Goal: Transaction & Acquisition: Purchase product/service

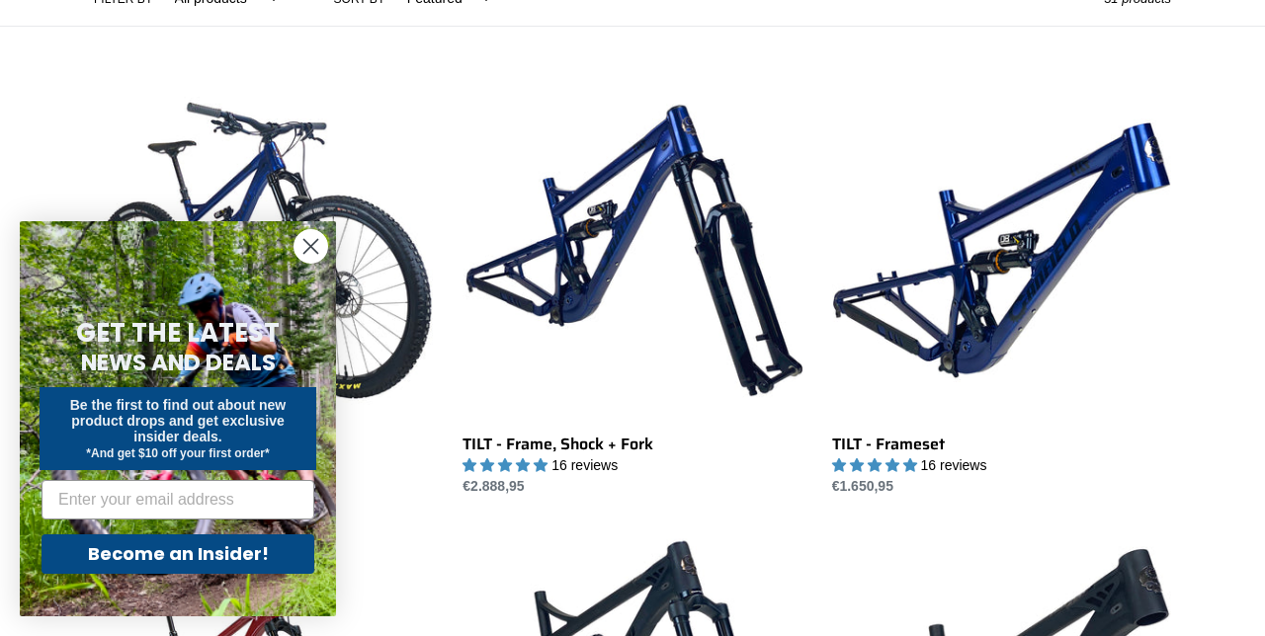
click at [310, 263] on circle "Close dialog" at bounding box center [310, 246] width 33 height 33
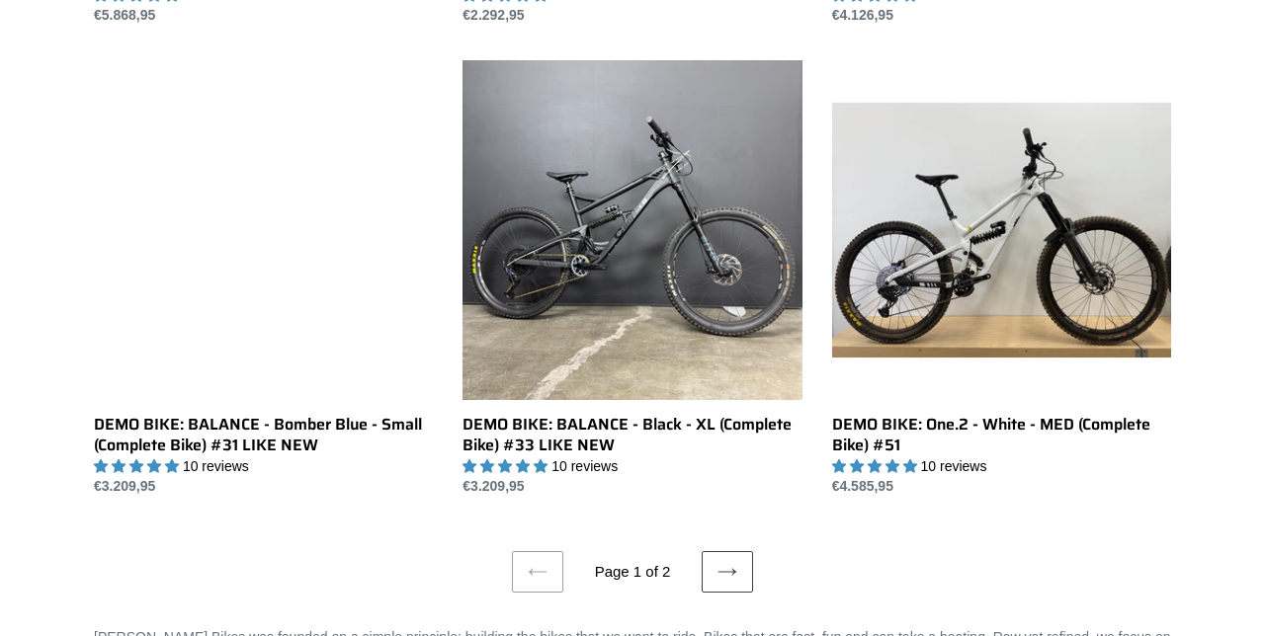
scroll to position [3680, 0]
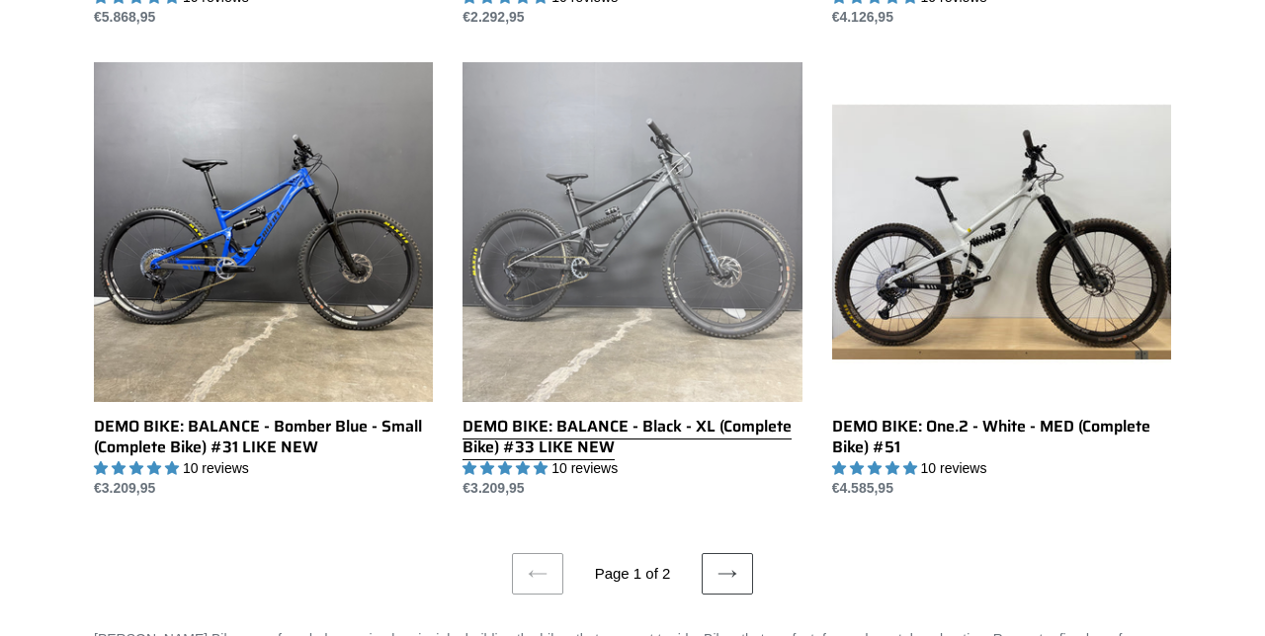
click at [561, 326] on link "DEMO BIKE: BALANCE - Black - XL (Complete Bike) #33 LIKE NEW" at bounding box center [631, 280] width 339 height 437
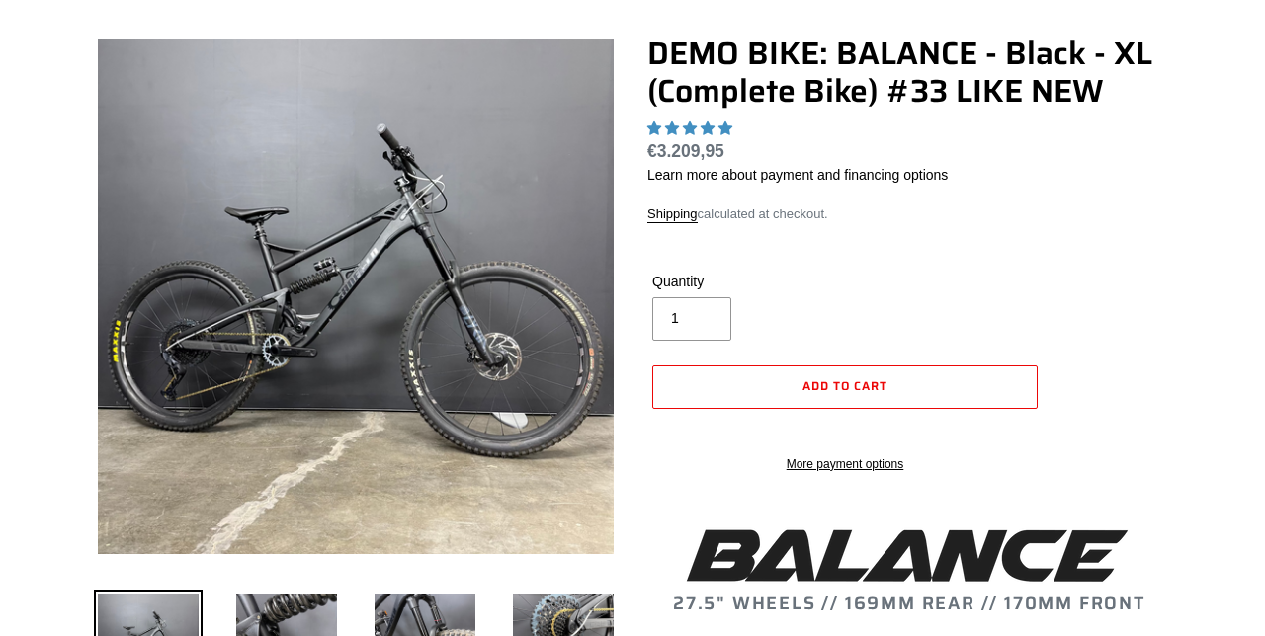
scroll to position [167, 0]
click at [577, 629] on img at bounding box center [563, 644] width 109 height 109
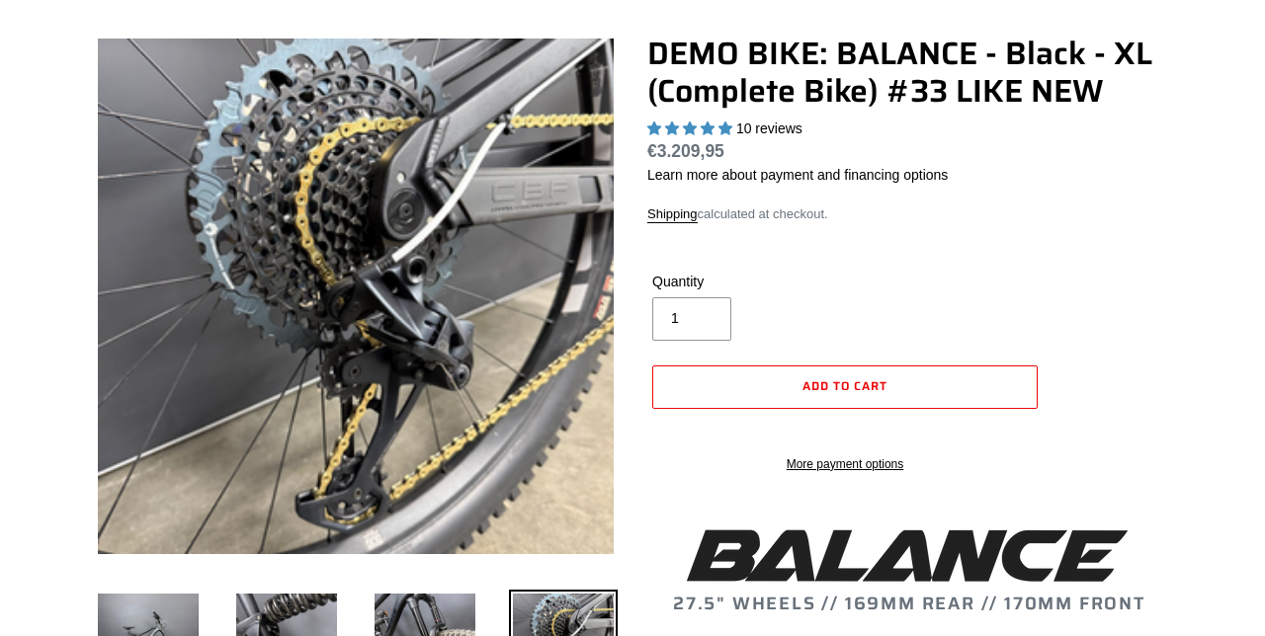
scroll to position [0, 0]
select select "highest-rating"
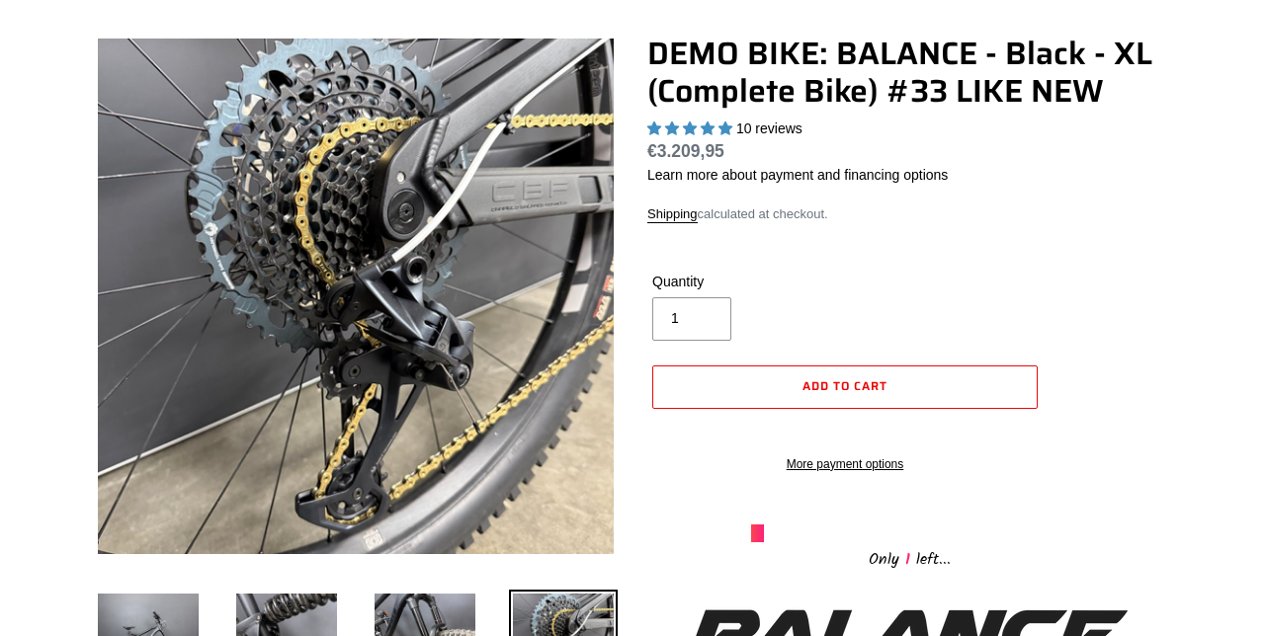
click at [421, 635] on img at bounding box center [425, 644] width 109 height 109
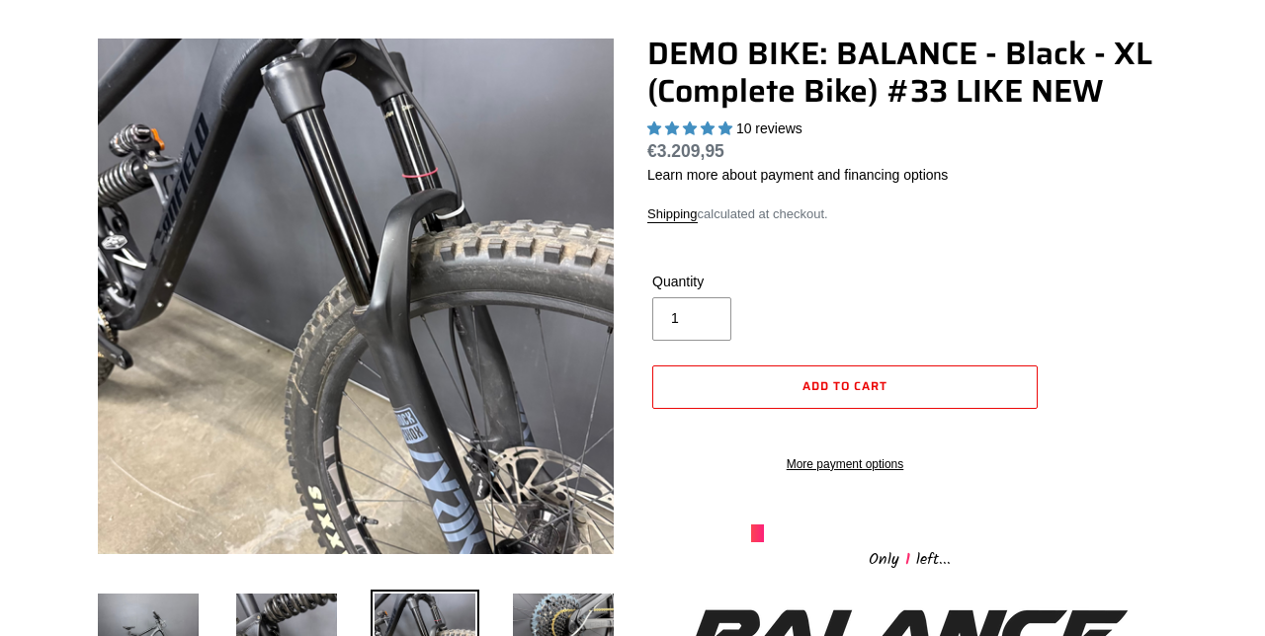
click at [260, 635] on img at bounding box center [286, 644] width 109 height 109
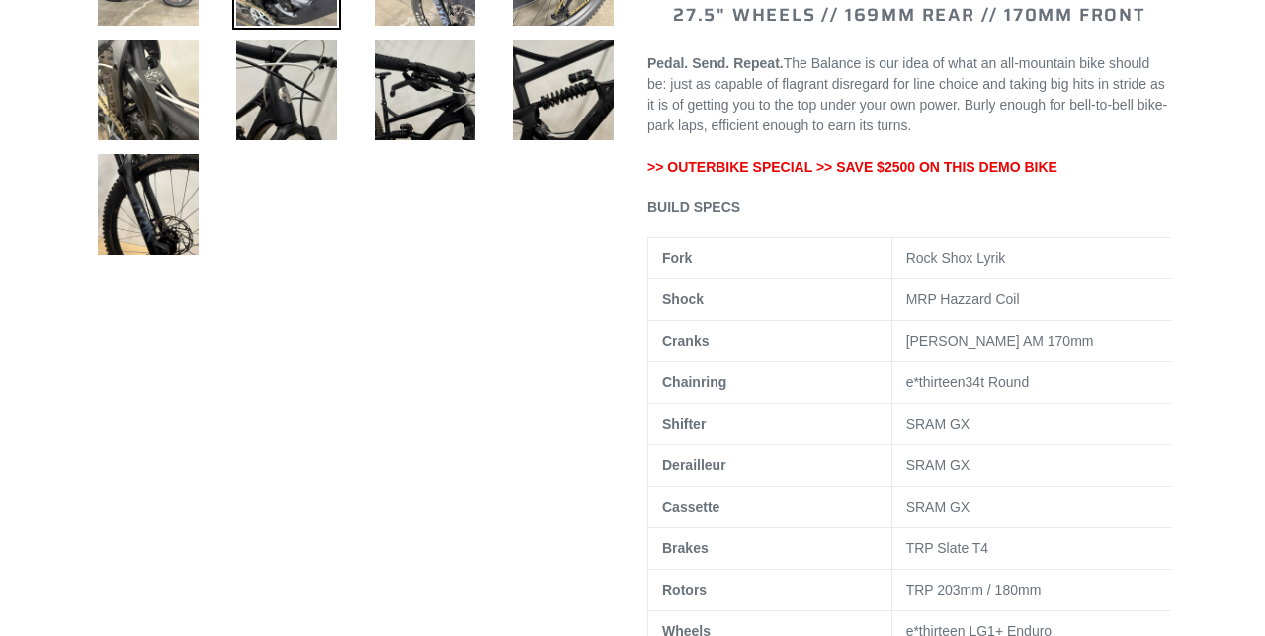
scroll to position [837, 0]
